Goal: Information Seeking & Learning: Learn about a topic

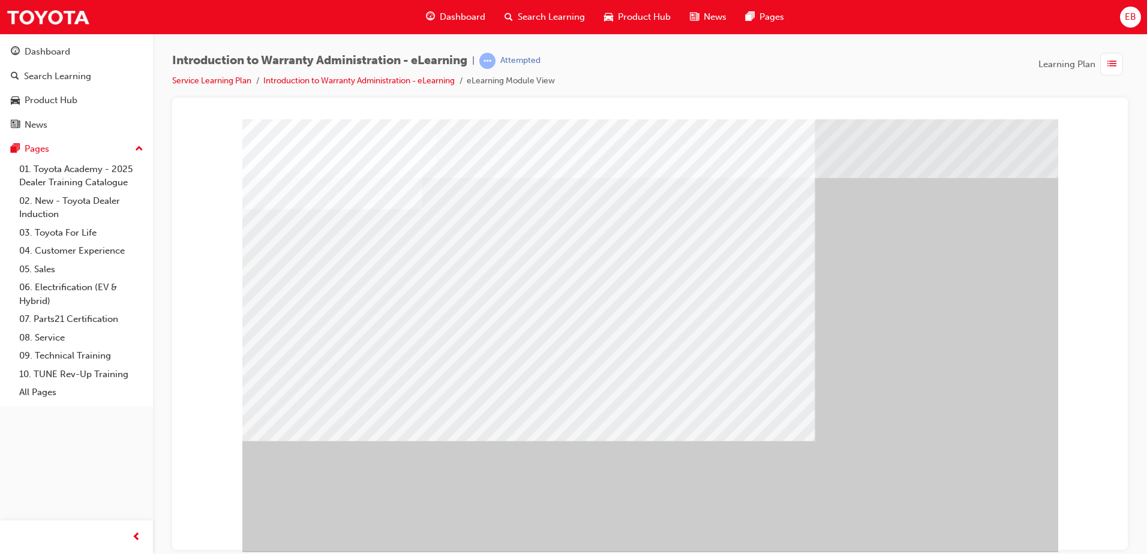
click at [966, 509] on div "" at bounding box center [650, 335] width 816 height 432
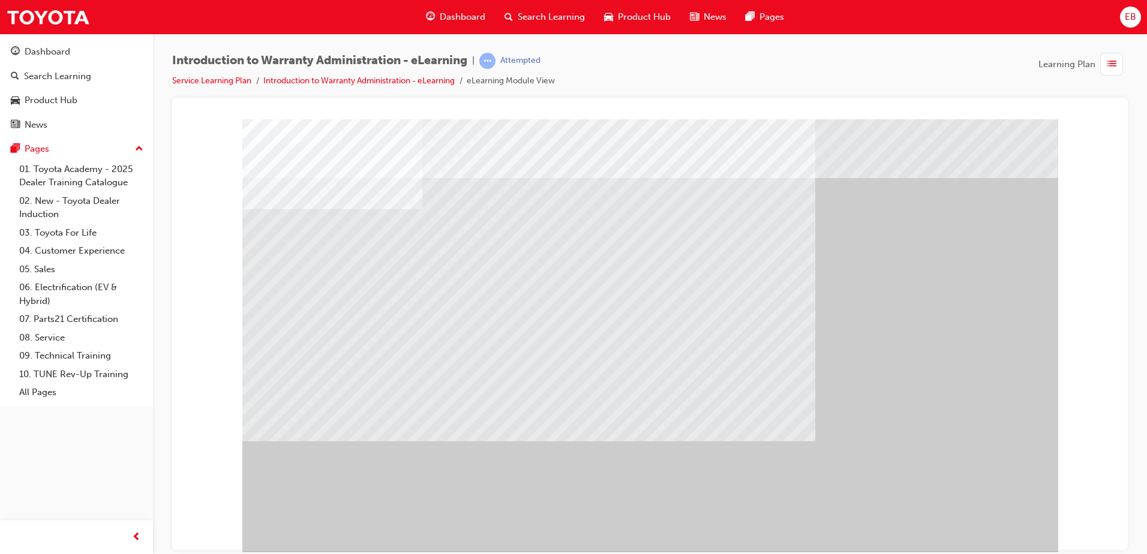
drag, startPoint x: 937, startPoint y: 518, endPoint x: 960, endPoint y: 523, distance: 23.3
click at [944, 521] on div at bounding box center [650, 335] width 816 height 432
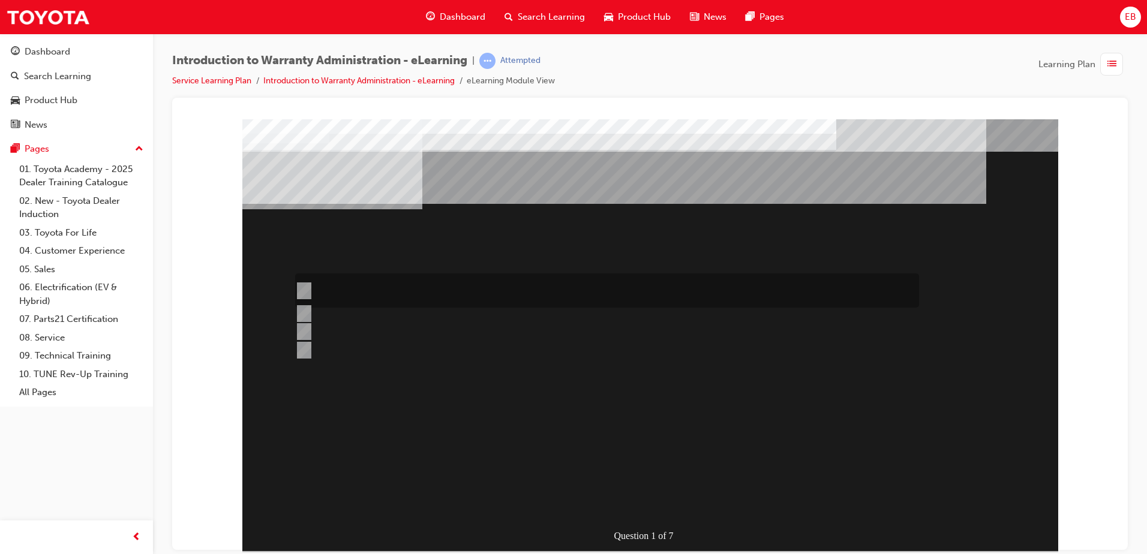
click at [305, 287] on input "The Dealer submits a request for an exchange via an Audio Exchange Form or an e…" at bounding box center [301, 290] width 13 height 13
radio input "true"
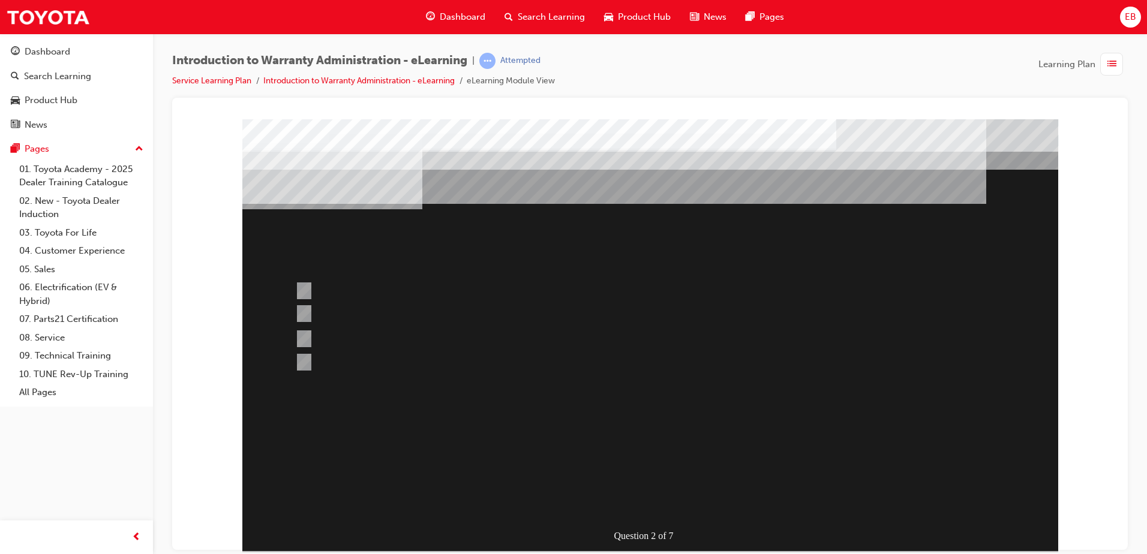
click at [301, 332] on div at bounding box center [650, 335] width 816 height 432
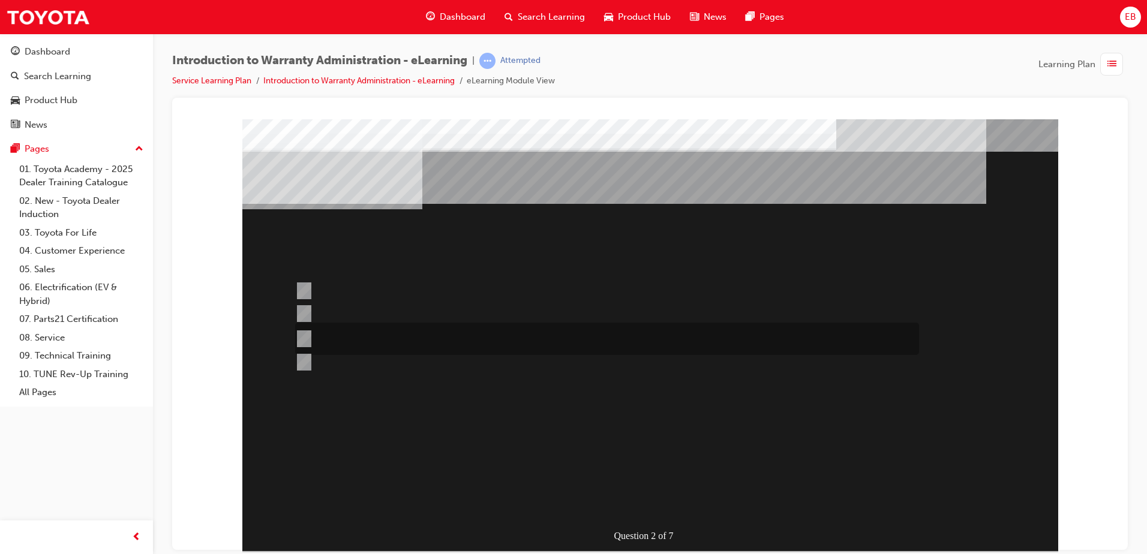
click at [308, 338] on input "This is dependant on whether or not the condition is a result of a lack of, or …" at bounding box center [301, 338] width 13 height 13
radio input "true"
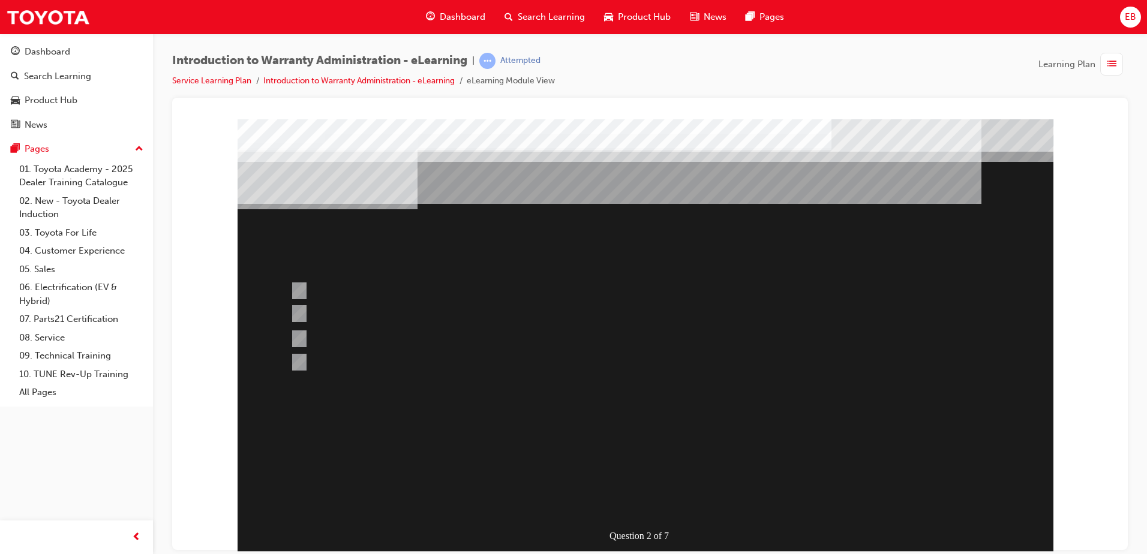
click at [650, 503] on div at bounding box center [646, 335] width 816 height 432
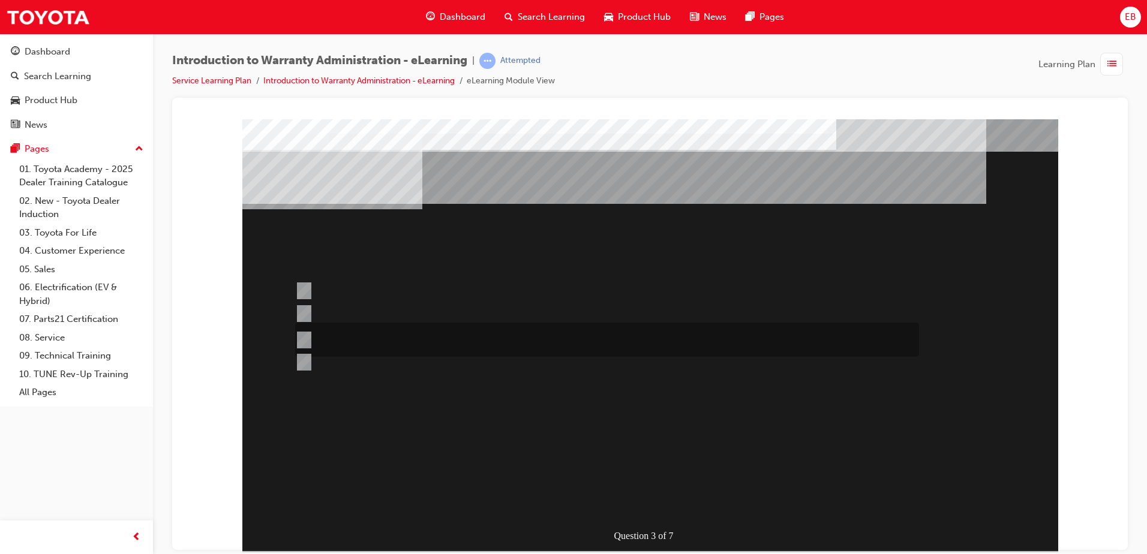
click at [308, 335] on div at bounding box center [604, 340] width 624 height 34
radio input "true"
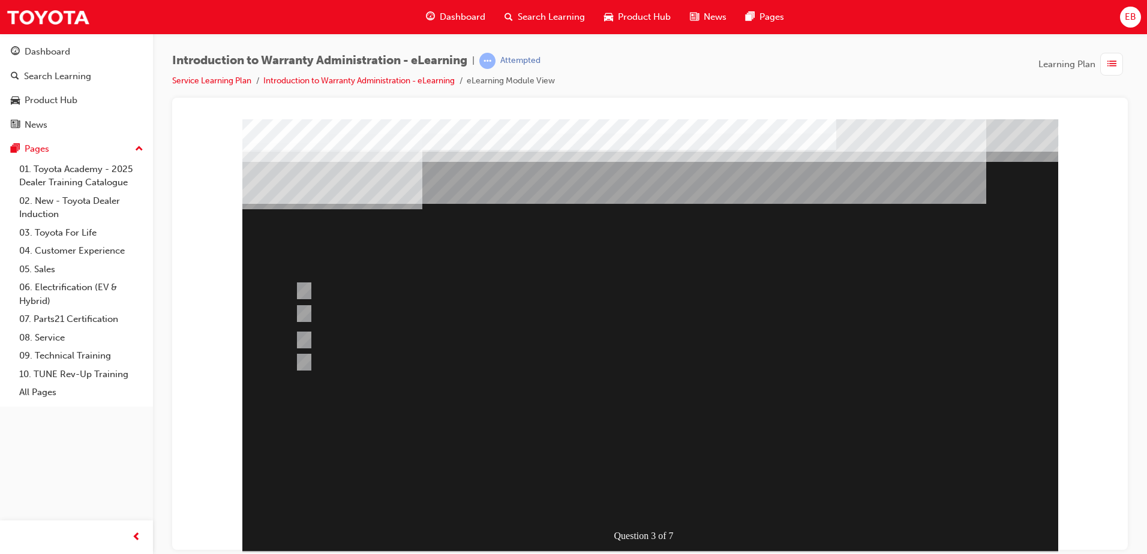
click at [629, 461] on div at bounding box center [650, 335] width 816 height 432
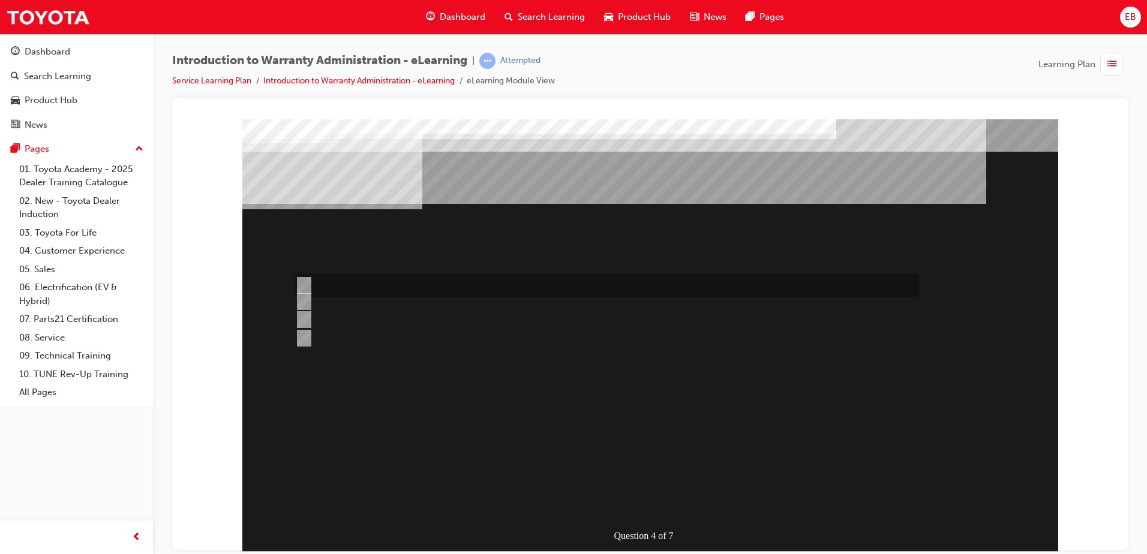
click at [306, 287] on input "Outstanding Recall Reports can be run using the reports process." at bounding box center [301, 285] width 13 height 13
radio input "true"
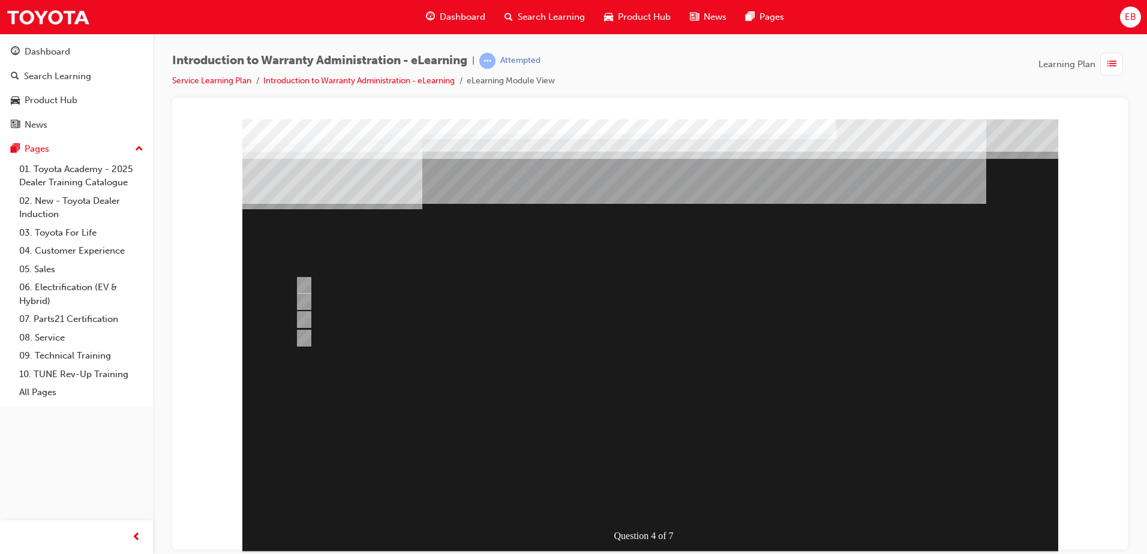
click at [313, 302] on div at bounding box center [650, 335] width 816 height 432
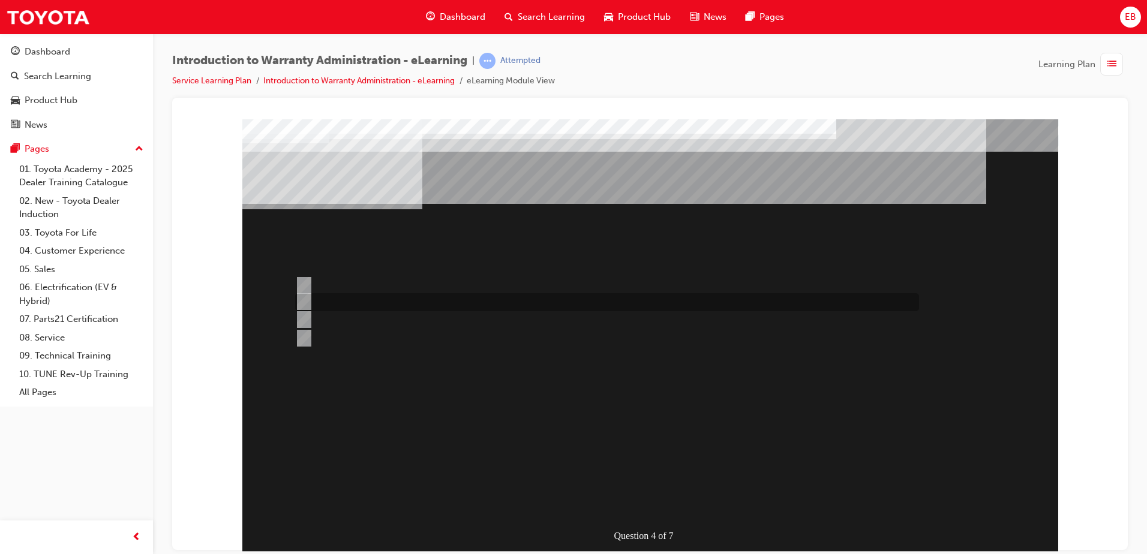
click at [300, 295] on input "Multiple Claims can be input via WiNpaq." at bounding box center [301, 301] width 13 height 13
radio input "true"
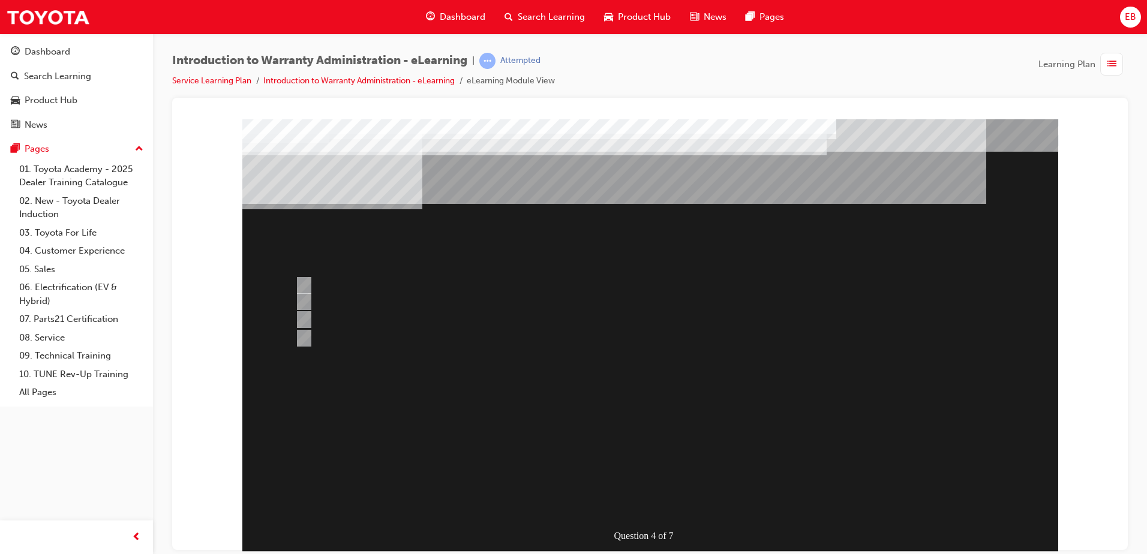
click at [641, 472] on div at bounding box center [650, 335] width 816 height 432
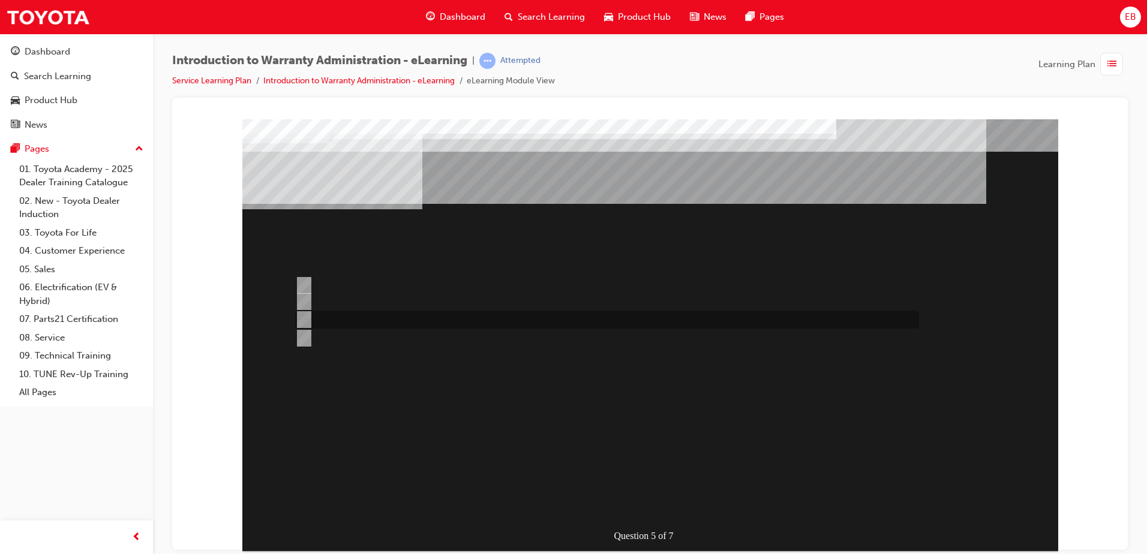
click at [305, 318] on input "All Claims submitted via WiNpaq are auto settled." at bounding box center [301, 319] width 13 height 13
radio input "true"
click at [305, 282] on input "> 90%" at bounding box center [301, 285] width 13 height 13
radio input "true"
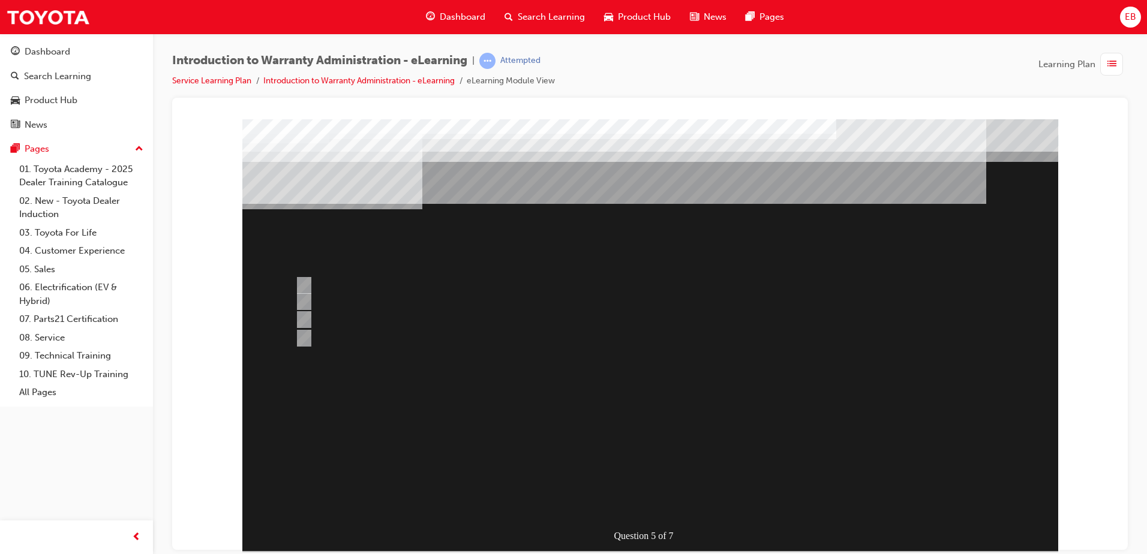
click at [566, 468] on div at bounding box center [650, 335] width 816 height 432
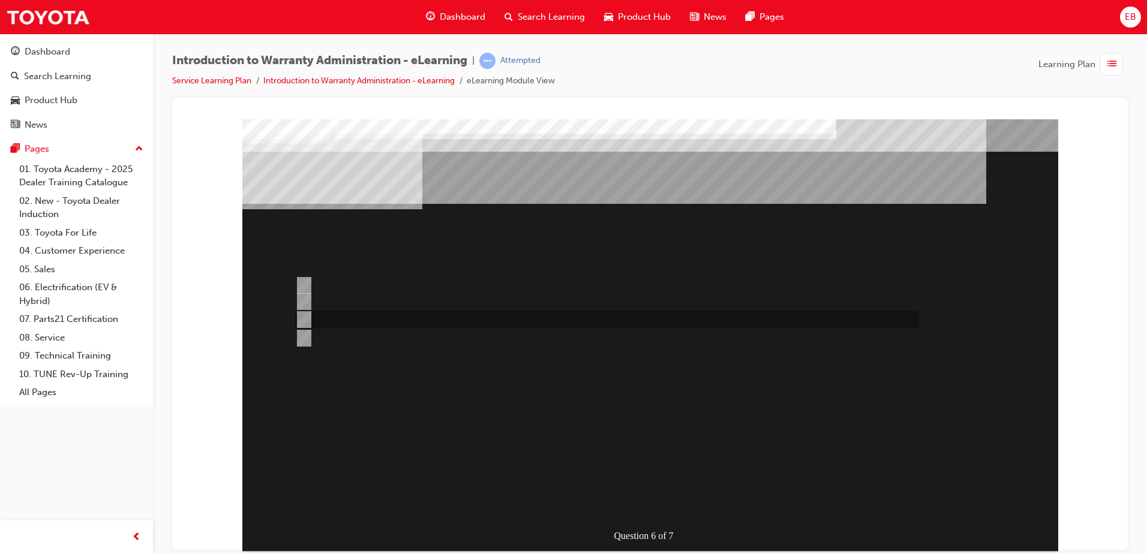
click at [305, 316] on input "The WiNpaq Dealer Reference Manual." at bounding box center [301, 319] width 13 height 13
radio input "true"
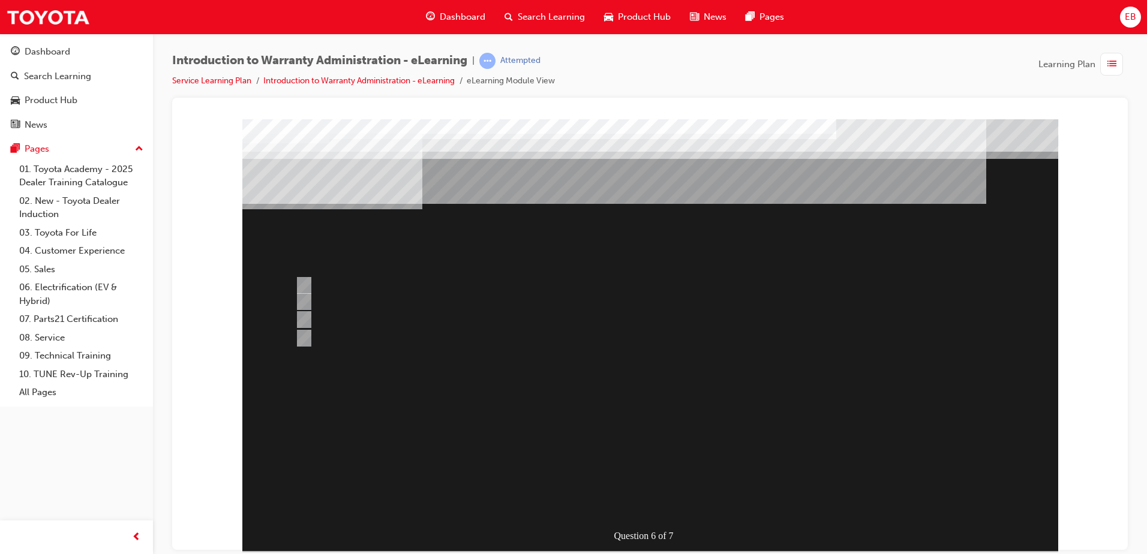
click at [304, 299] on div at bounding box center [650, 335] width 816 height 432
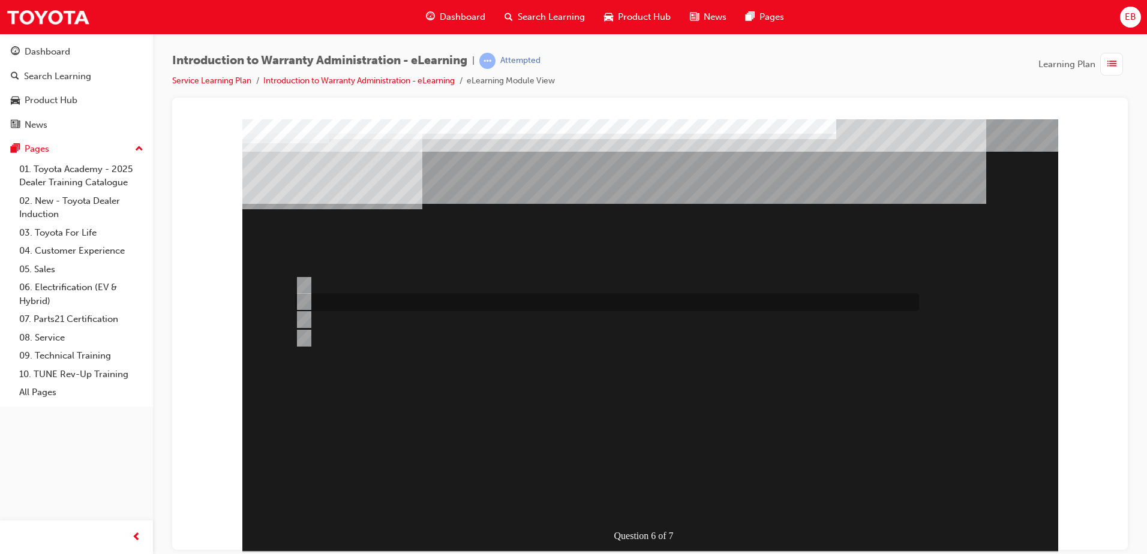
click at [305, 299] on input "The Warranty Policy & Procedures Manual." at bounding box center [301, 301] width 13 height 13
radio input "true"
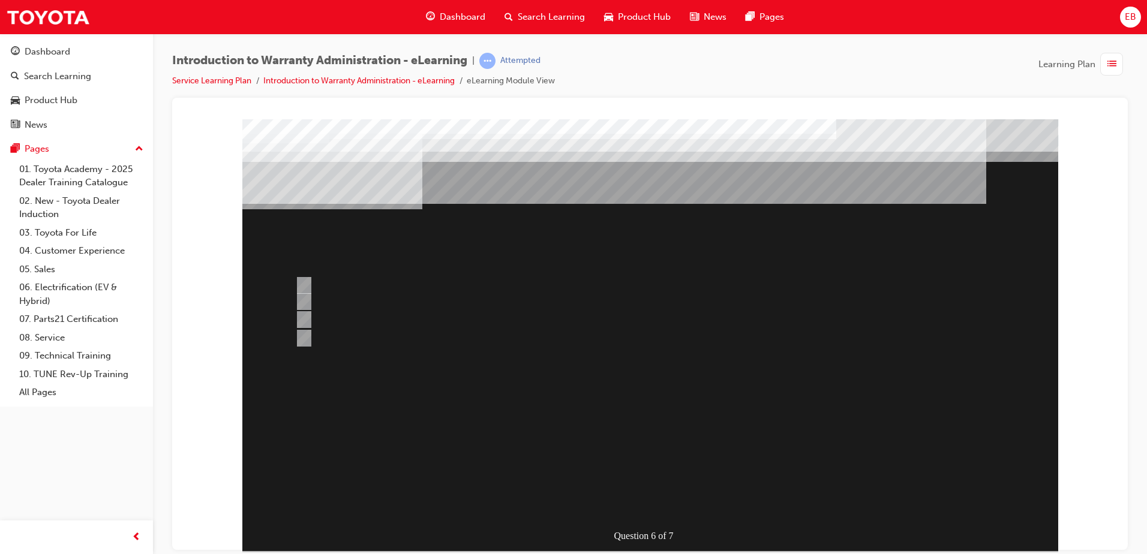
click at [621, 474] on div at bounding box center [650, 335] width 816 height 432
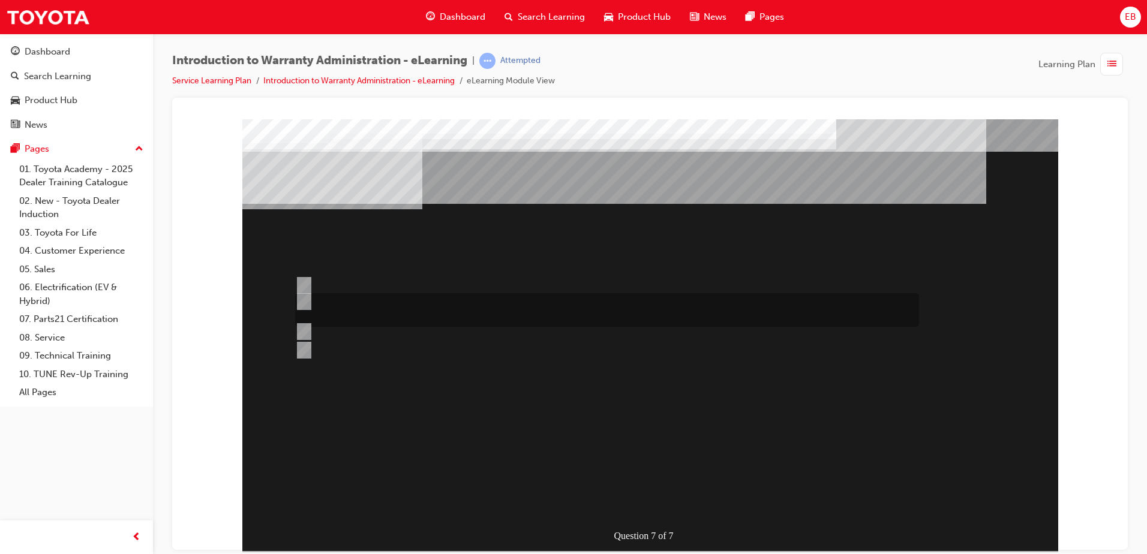
click at [310, 302] on div at bounding box center [604, 310] width 624 height 34
radio input "true"
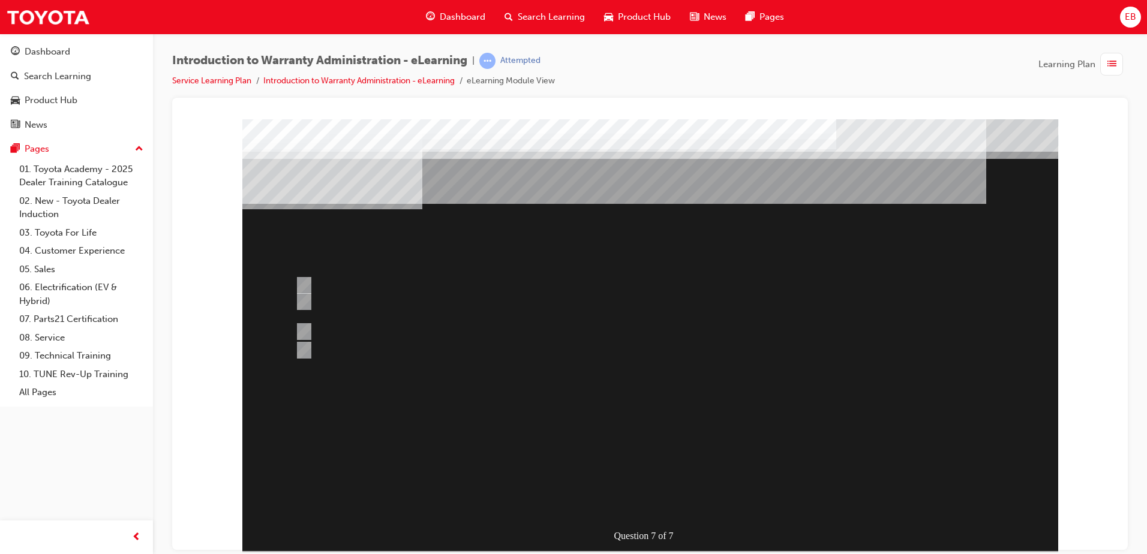
click at [304, 280] on div at bounding box center [650, 335] width 816 height 432
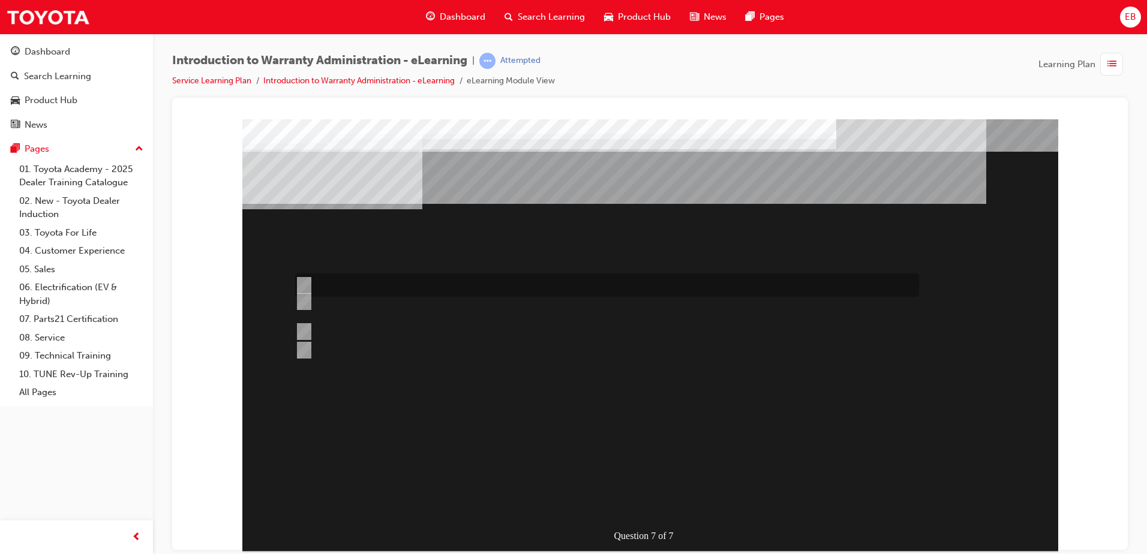
click at [307, 282] on input "The WPPM is to be used as a guide only and Dealers can adjudicate independently." at bounding box center [301, 285] width 13 height 13
radio input "true"
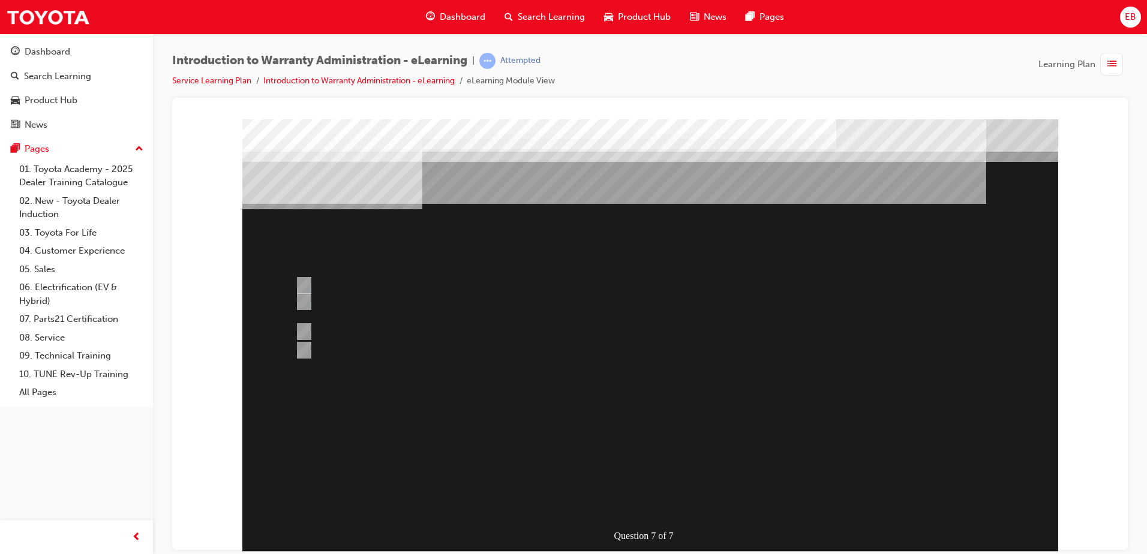
click at [603, 471] on div at bounding box center [650, 335] width 816 height 432
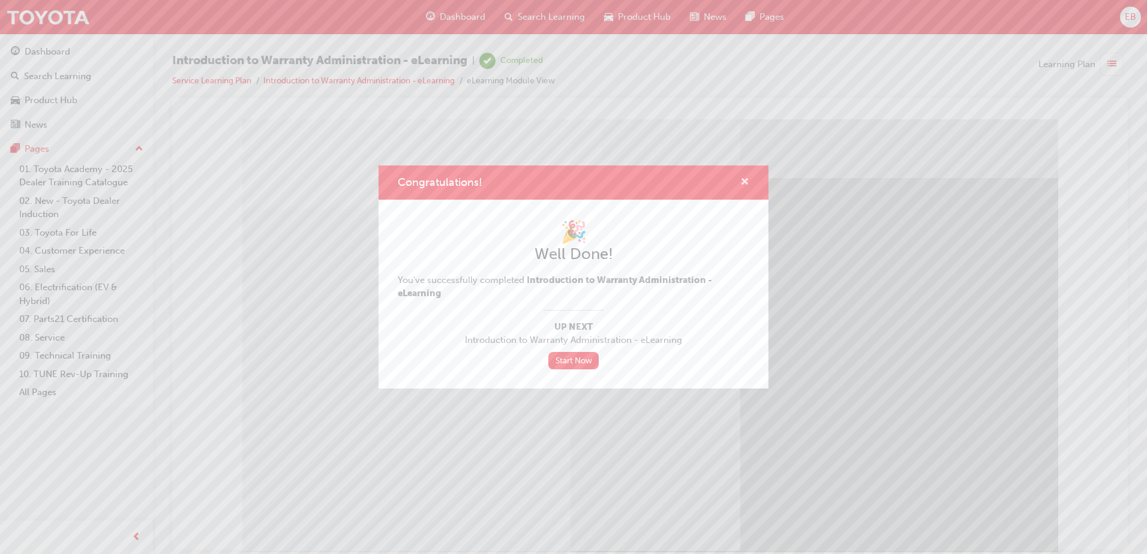
click at [747, 179] on span "cross-icon" at bounding box center [744, 183] width 9 height 11
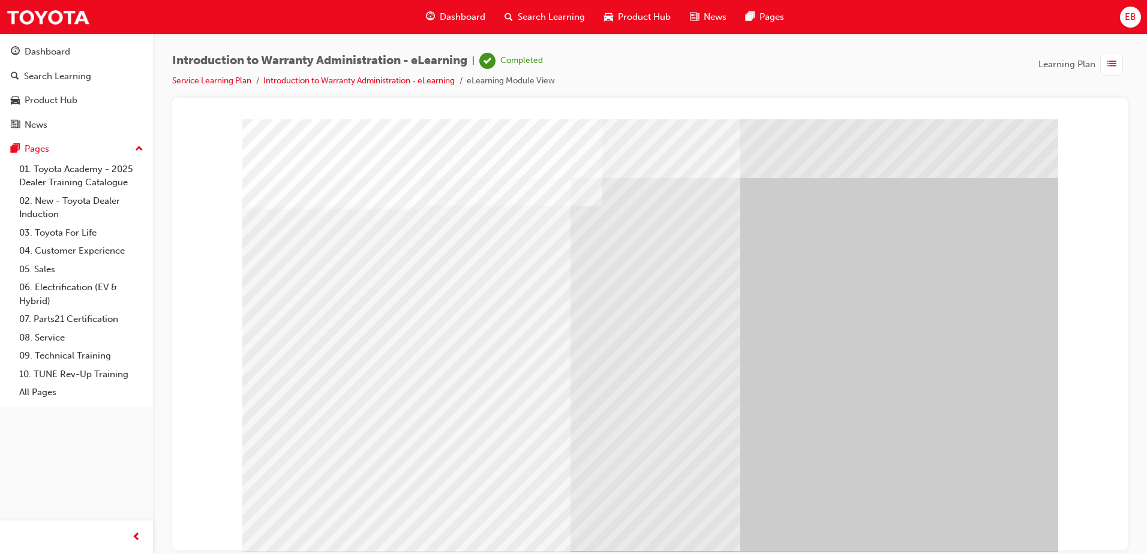
click at [59, 55] on div "Dashboard" at bounding box center [48, 52] width 46 height 14
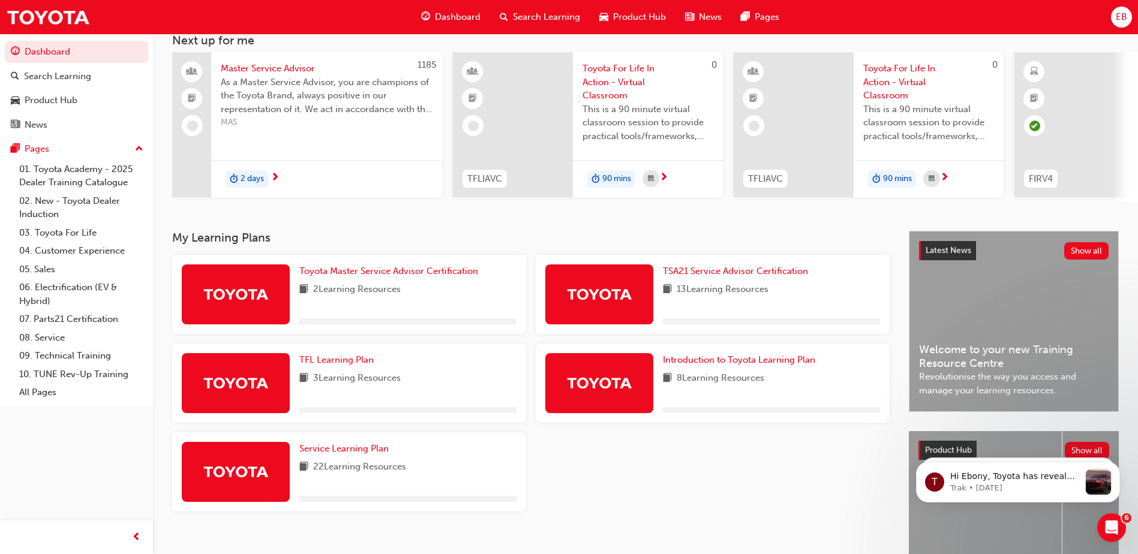
scroll to position [163, 0]
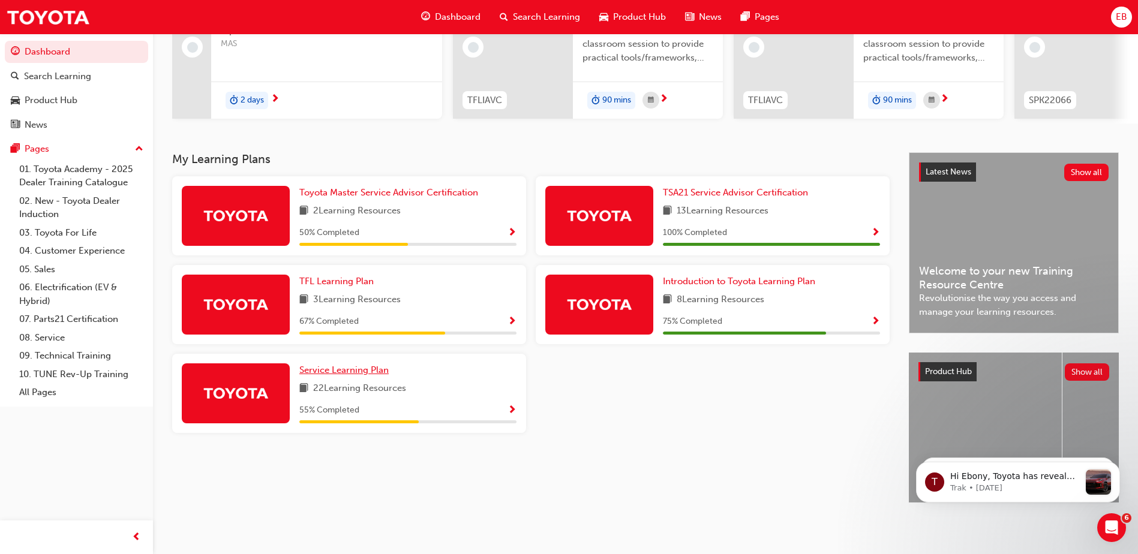
click at [360, 367] on span "Service Learning Plan" at bounding box center [343, 370] width 89 height 11
